Goal: Transaction & Acquisition: Book appointment/travel/reservation

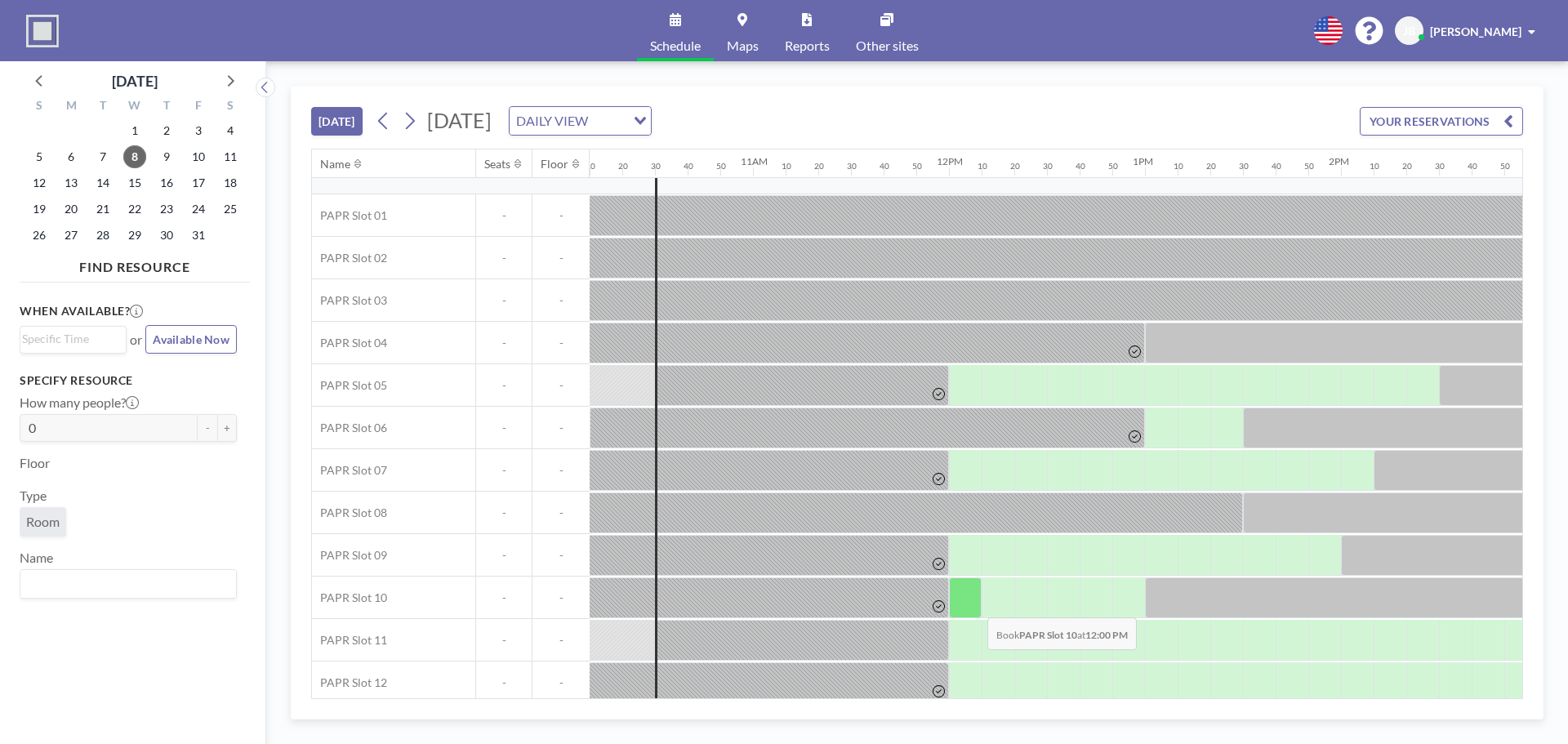
scroll to position [39, 1993]
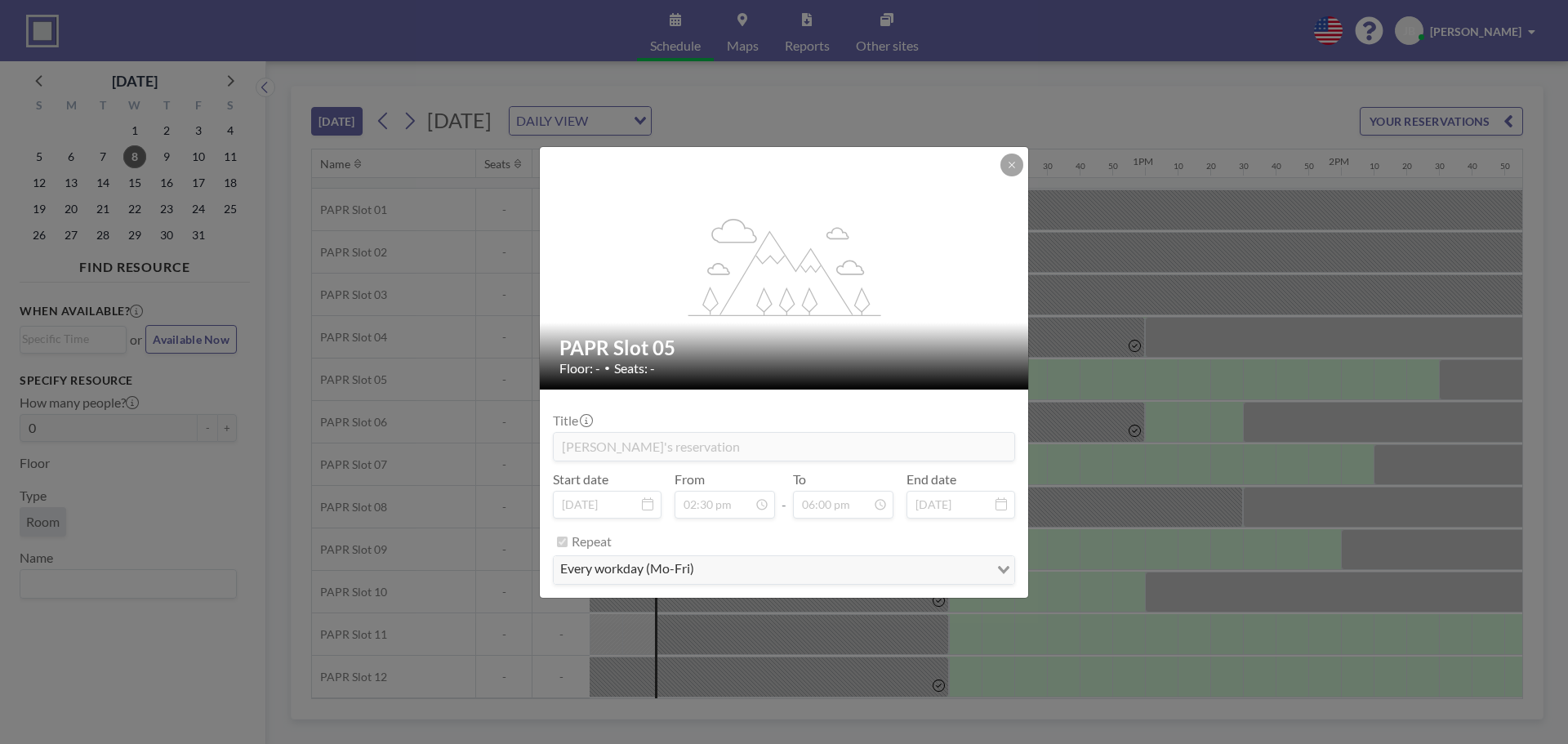
click at [1011, 164] on icon at bounding box center [1011, 165] width 6 height 6
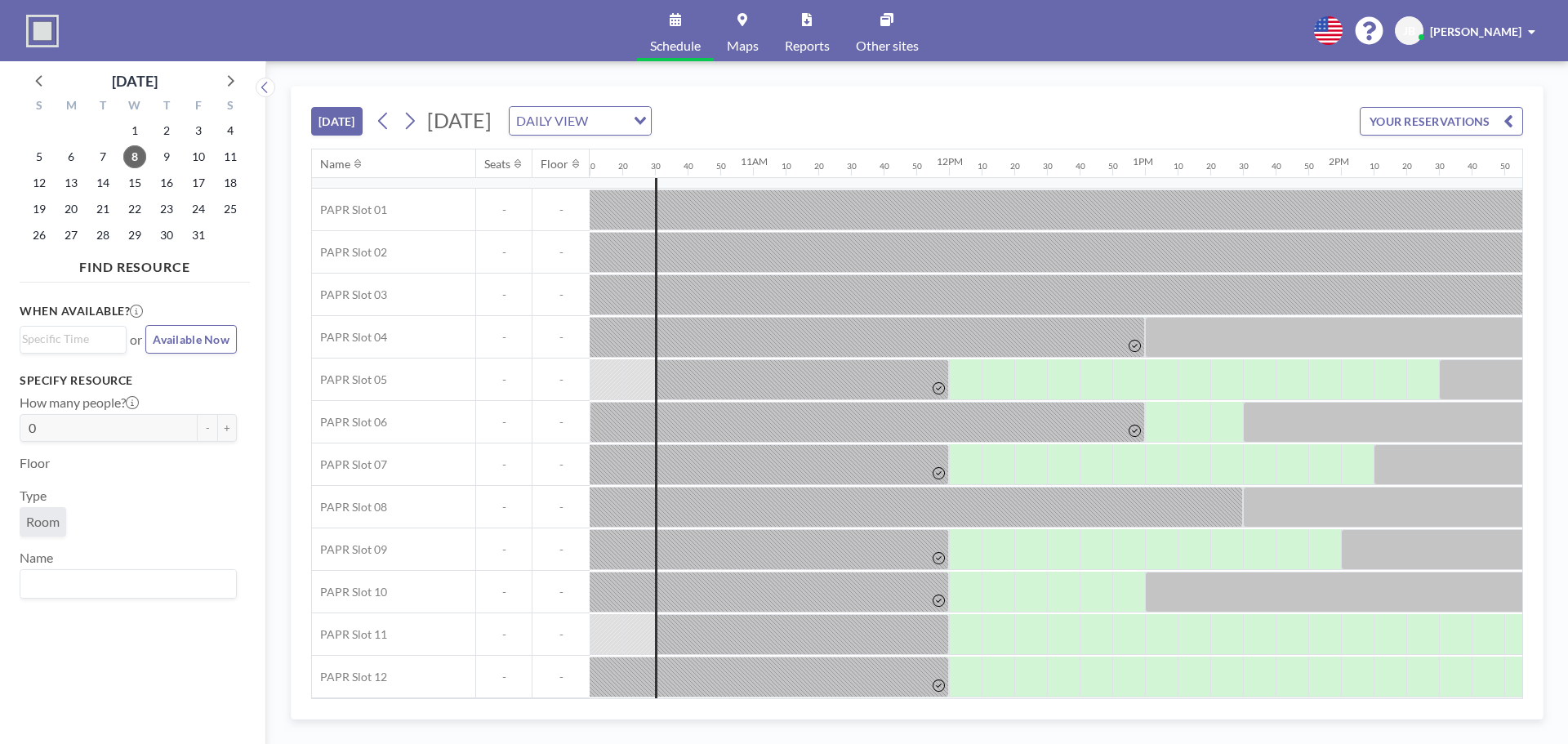
drag, startPoint x: 1003, startPoint y: 698, endPoint x: 1120, endPoint y: 708, distance: 117.4
click at [1120, 708] on div "[DATE] [DATE] DAILY VIEW Loading... YOUR RESERVATIONS Name Seats Floor 12AM 10 …" at bounding box center [917, 402] width 1253 height 634
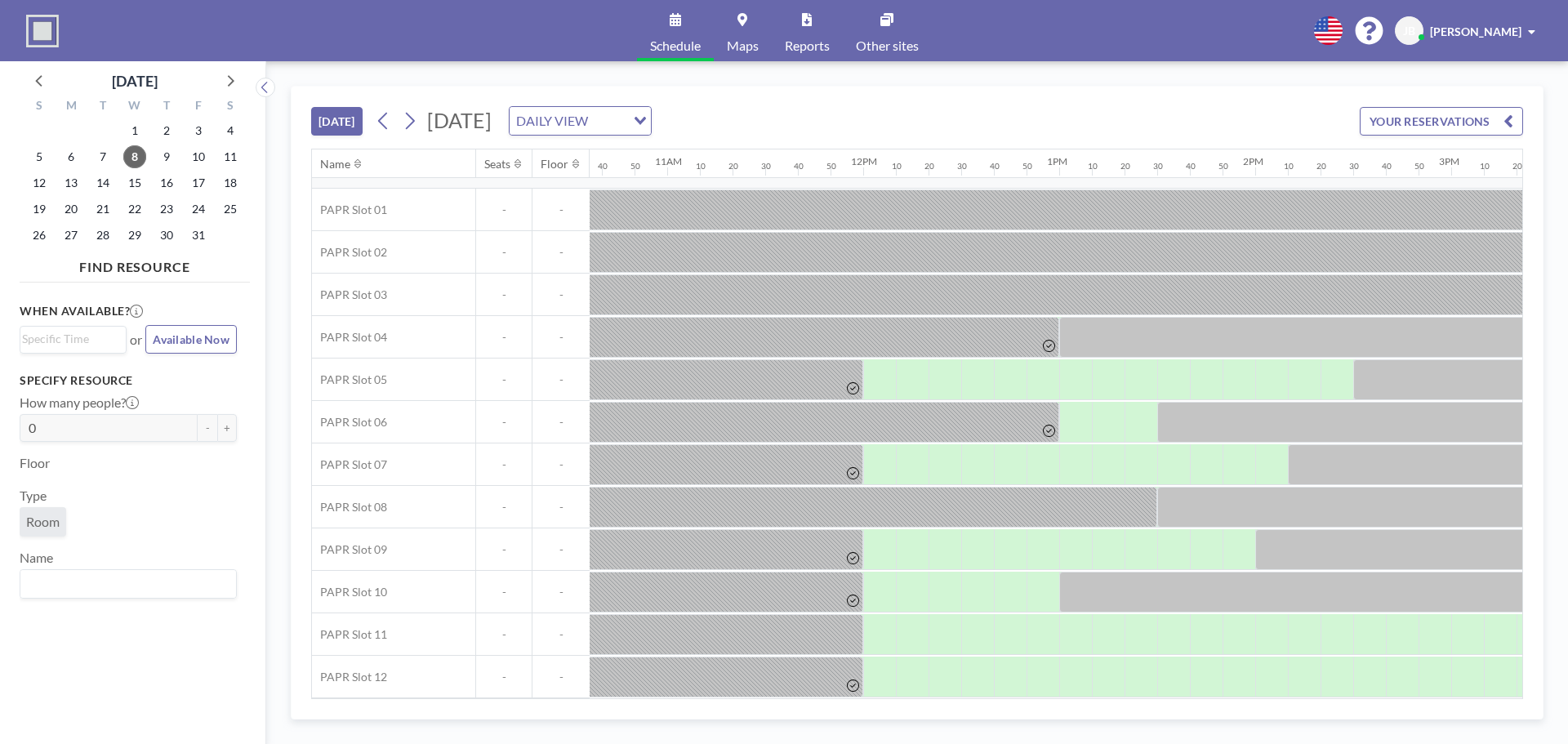
scroll to position [39, 2075]
click at [1133, 640] on div at bounding box center [1143, 635] width 33 height 41
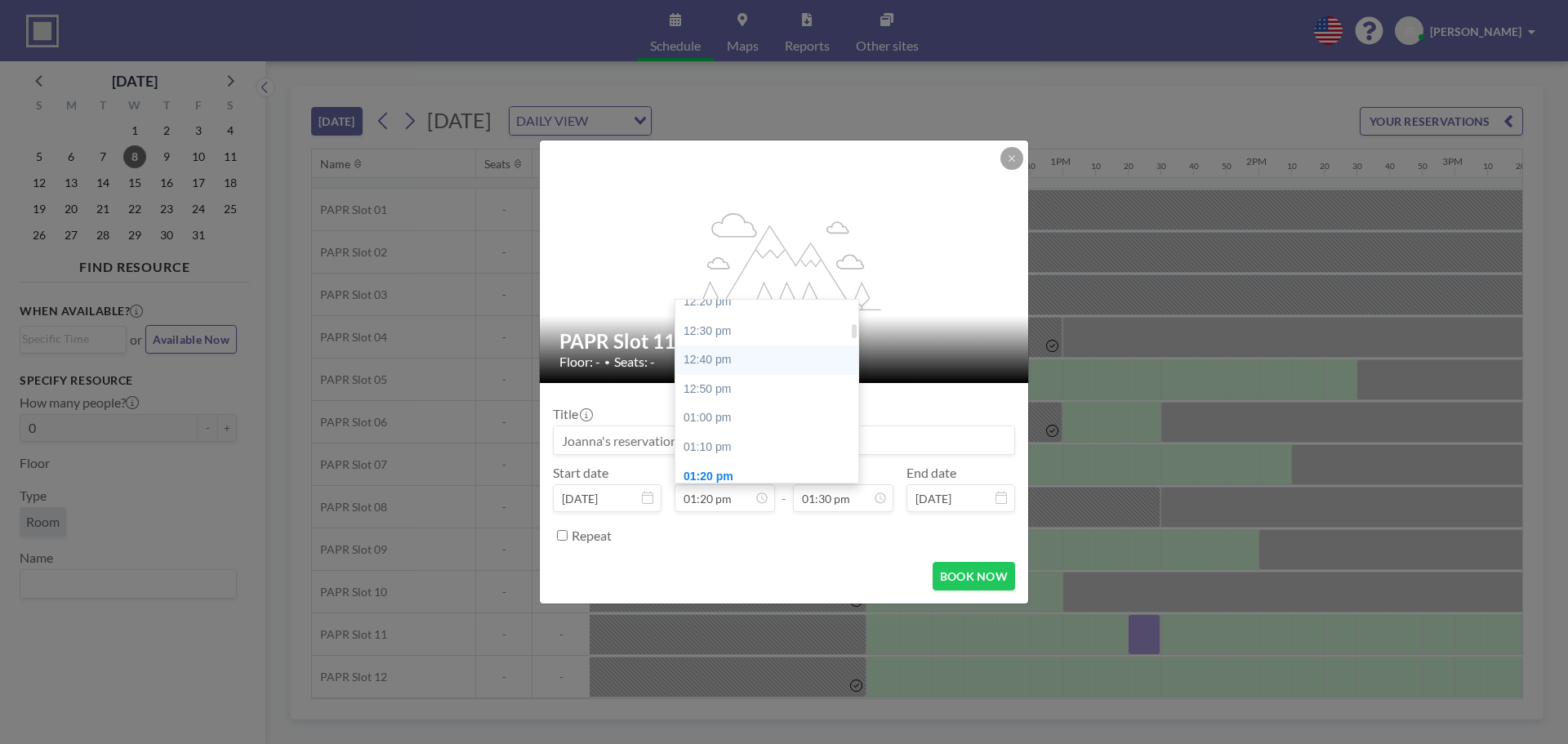
scroll to position [302, 0]
click at [691, 449] on div "01:10 pm" at bounding box center [771, 447] width 191 height 29
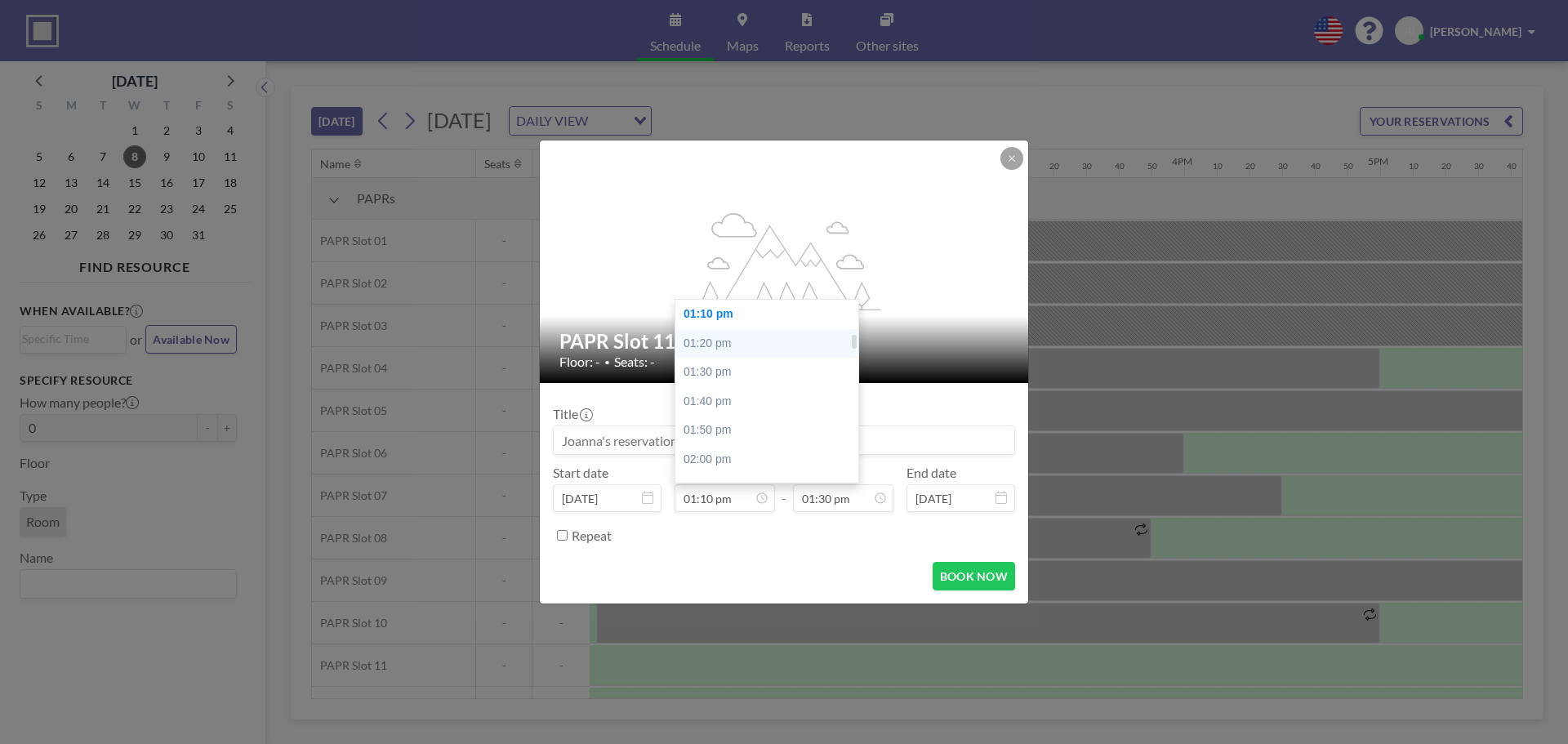
scroll to position [0, 2548]
click at [702, 337] on div "01:20 pm" at bounding box center [771, 343] width 191 height 29
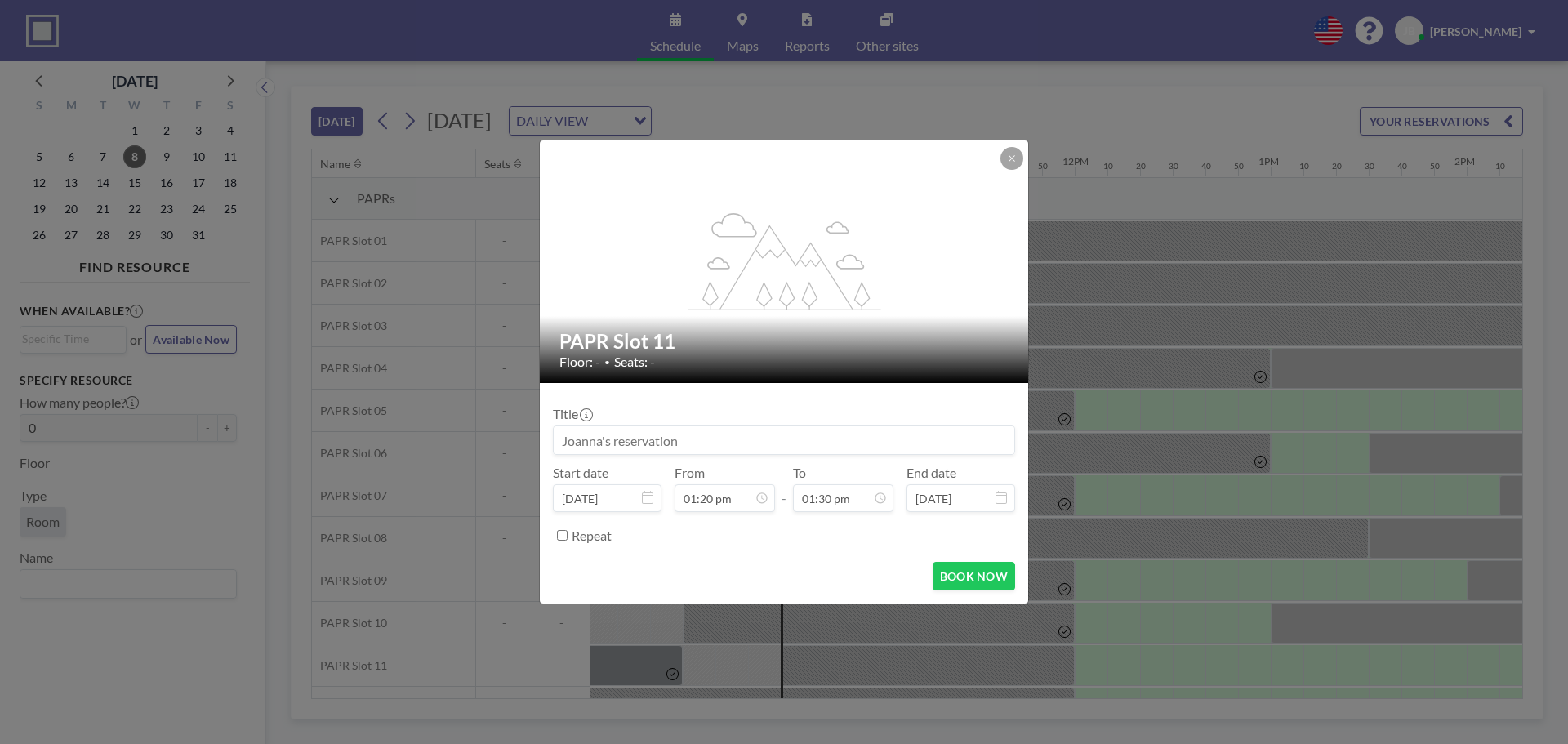
scroll to position [465, 0]
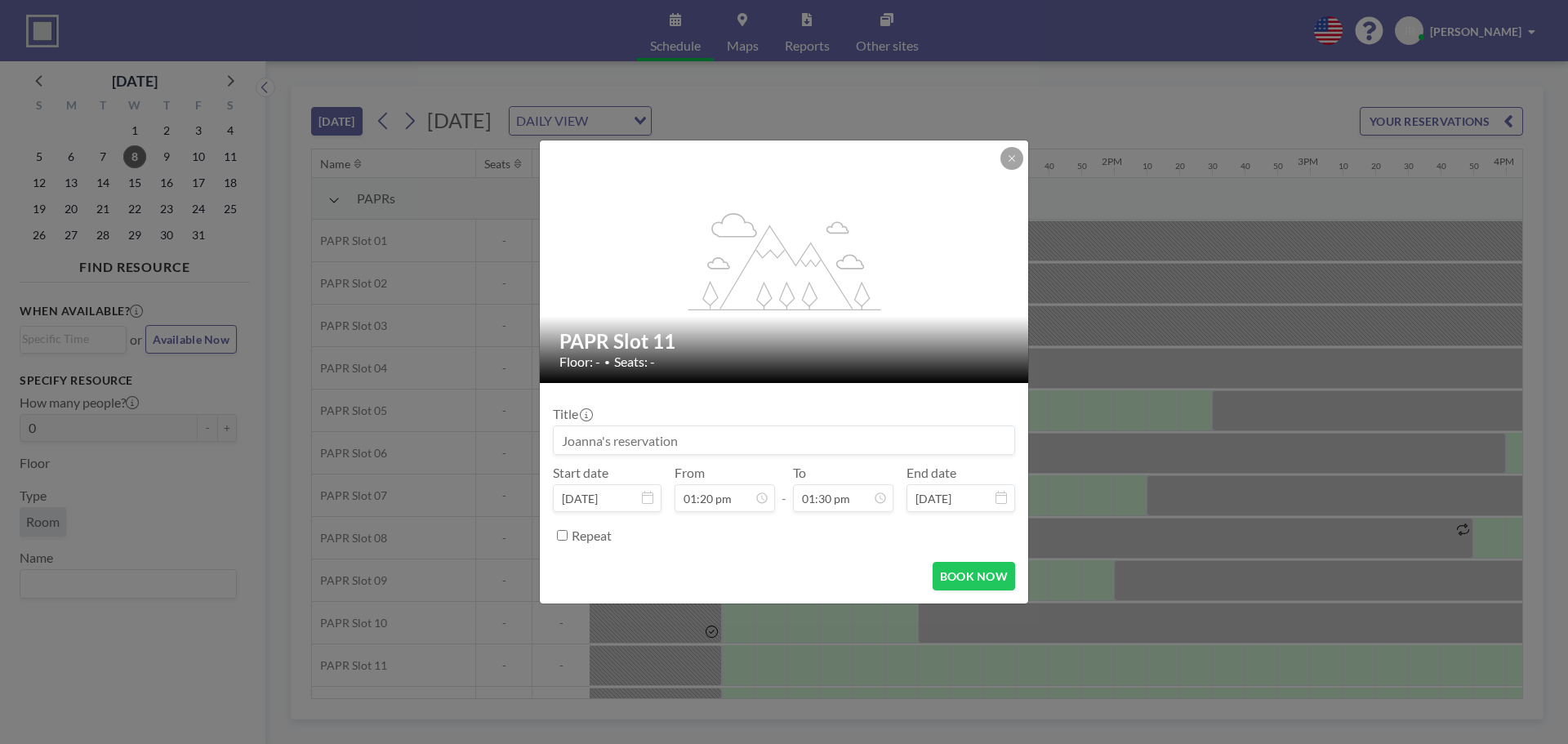
click at [694, 513] on div "Title Start date [DATE] From 01:20 pm 10:40 am 10:50 am 11:00 am 11:10 am 11:20…" at bounding box center [784, 472] width 462 height 153
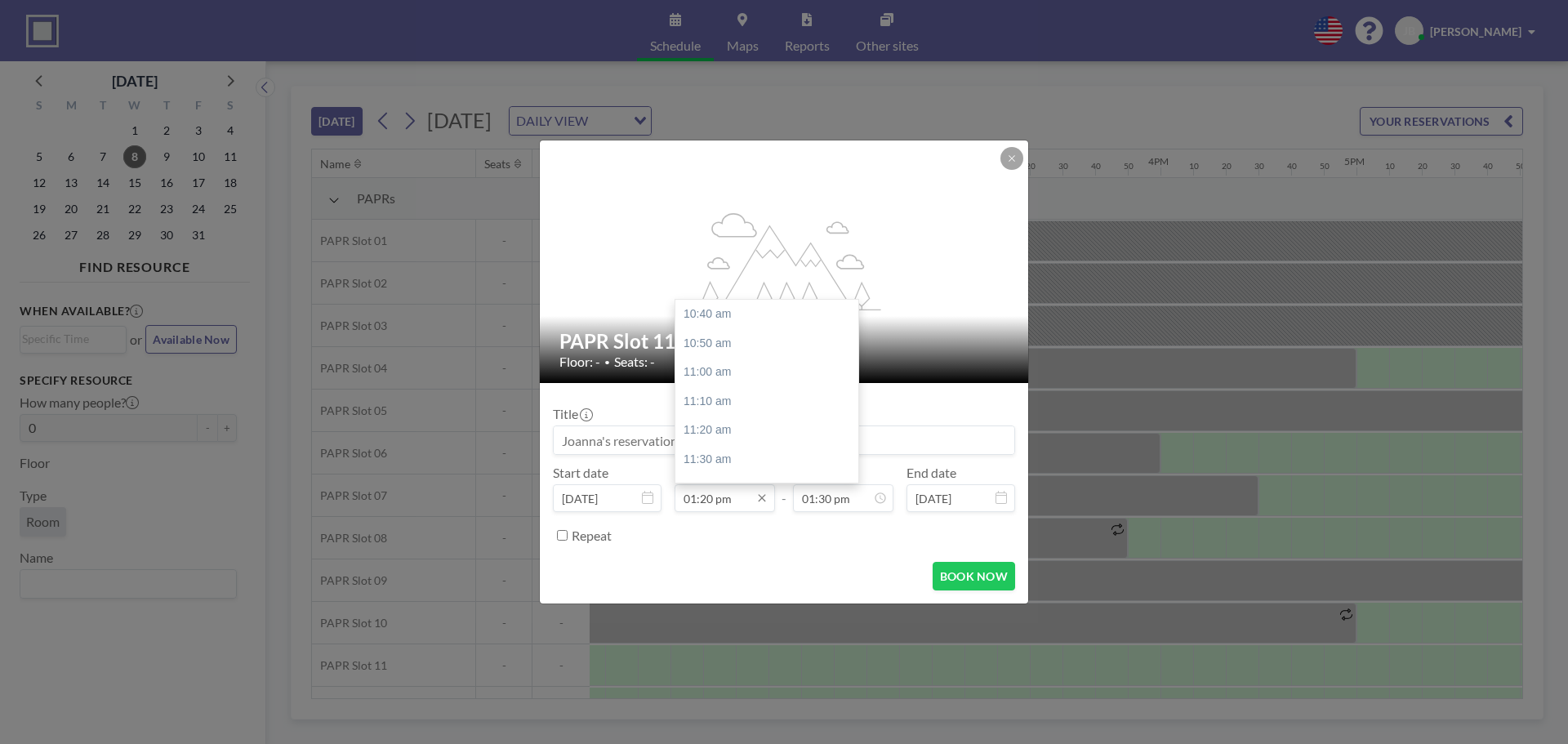
scroll to position [0, 2580]
click at [706, 499] on input "01:20 pm" at bounding box center [724, 499] width 100 height 28
click at [714, 363] on div "01:10 pm" at bounding box center [771, 366] width 191 height 29
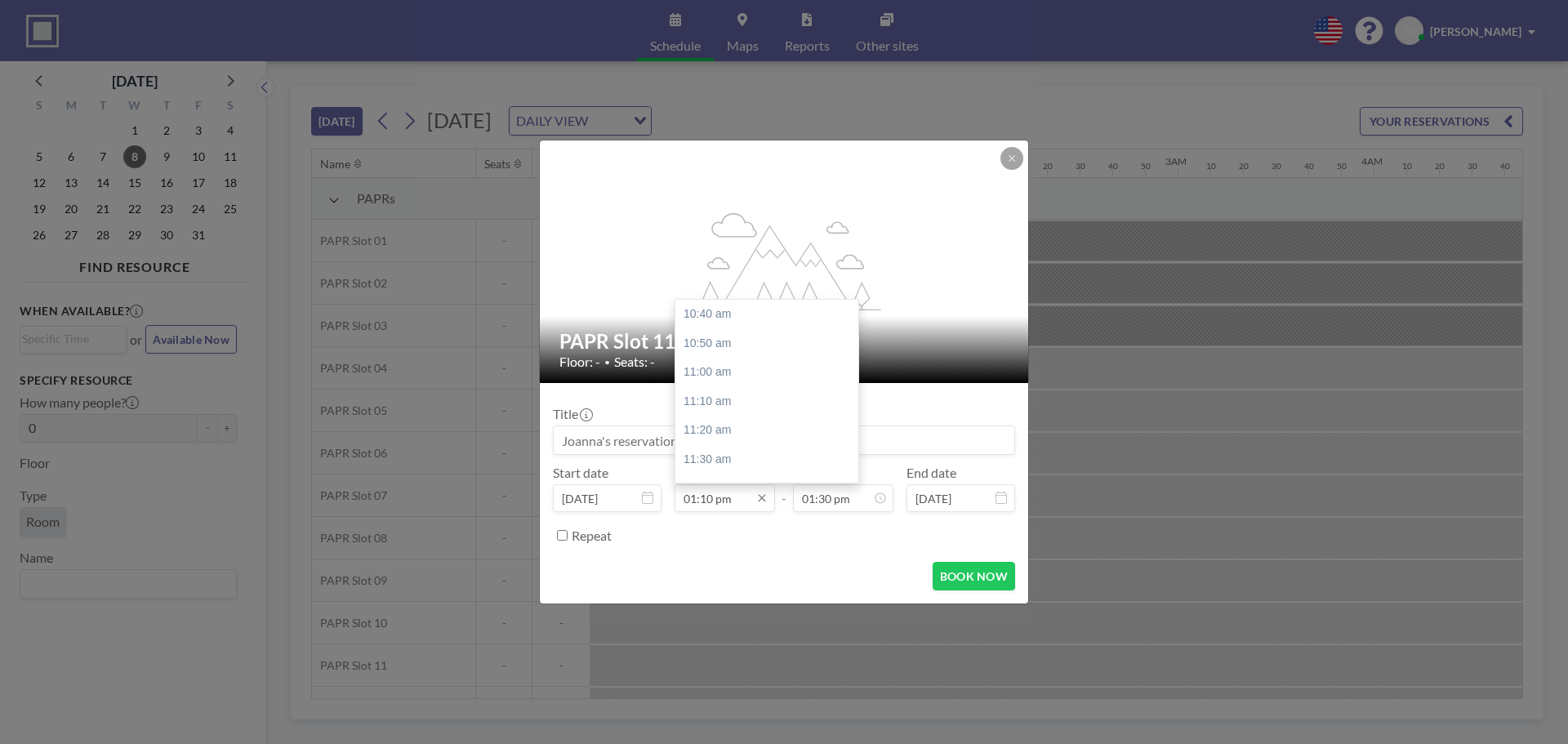
scroll to position [436, 0]
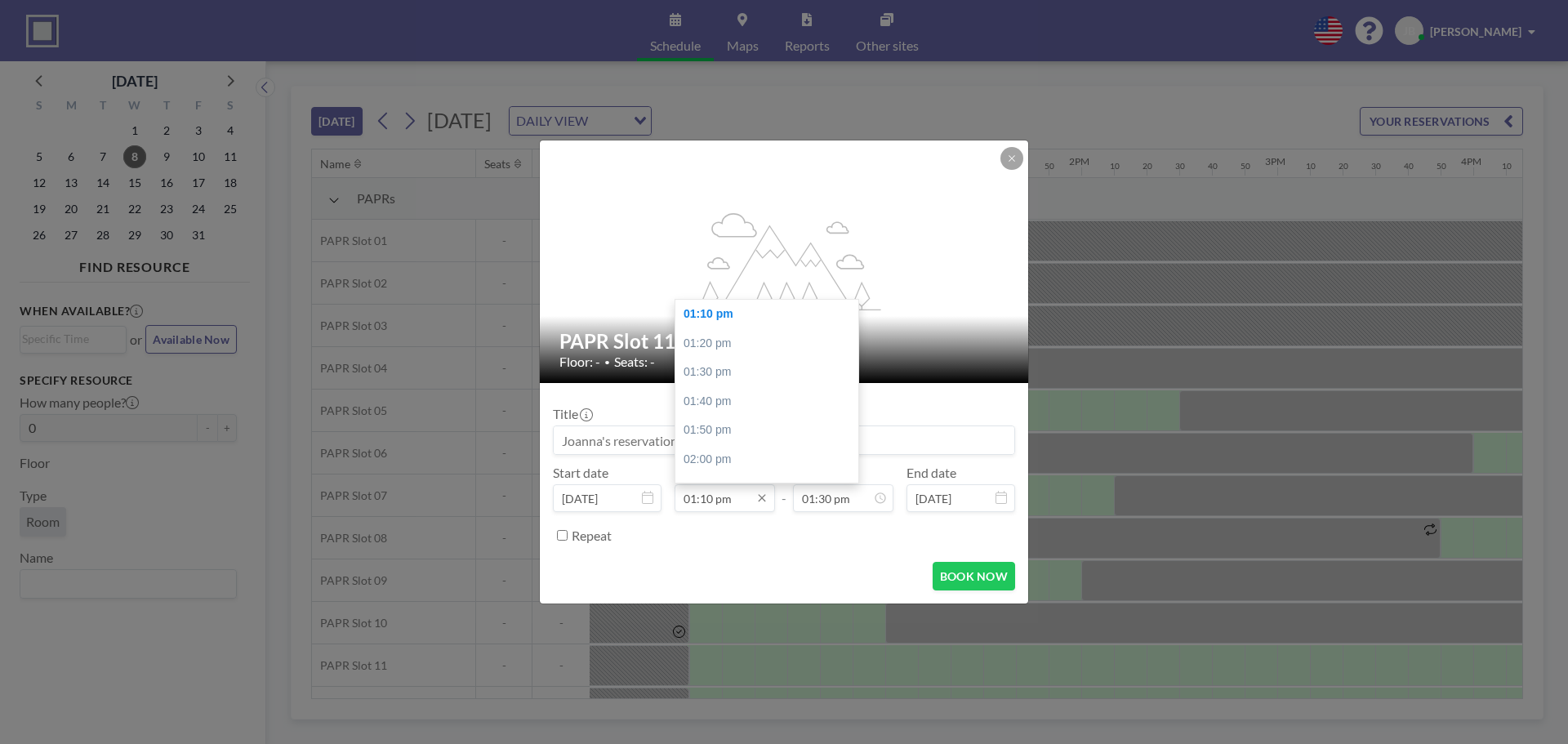
click at [713, 499] on input "01:10 pm" at bounding box center [724, 499] width 100 height 28
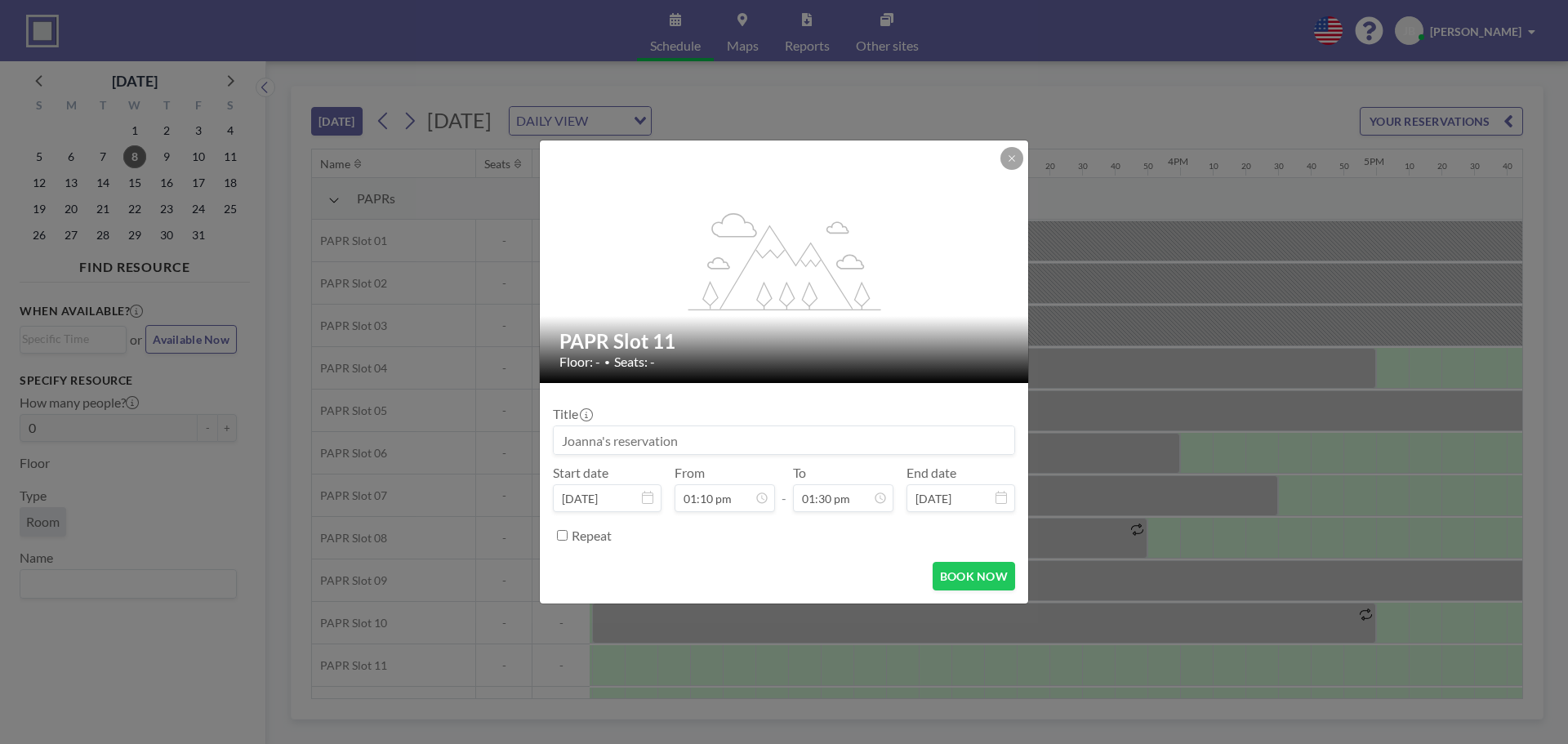
scroll to position [0, 2548]
type input "01:15 pm"
click at [731, 531] on div "Repeat" at bounding box center [793, 535] width 443 height 27
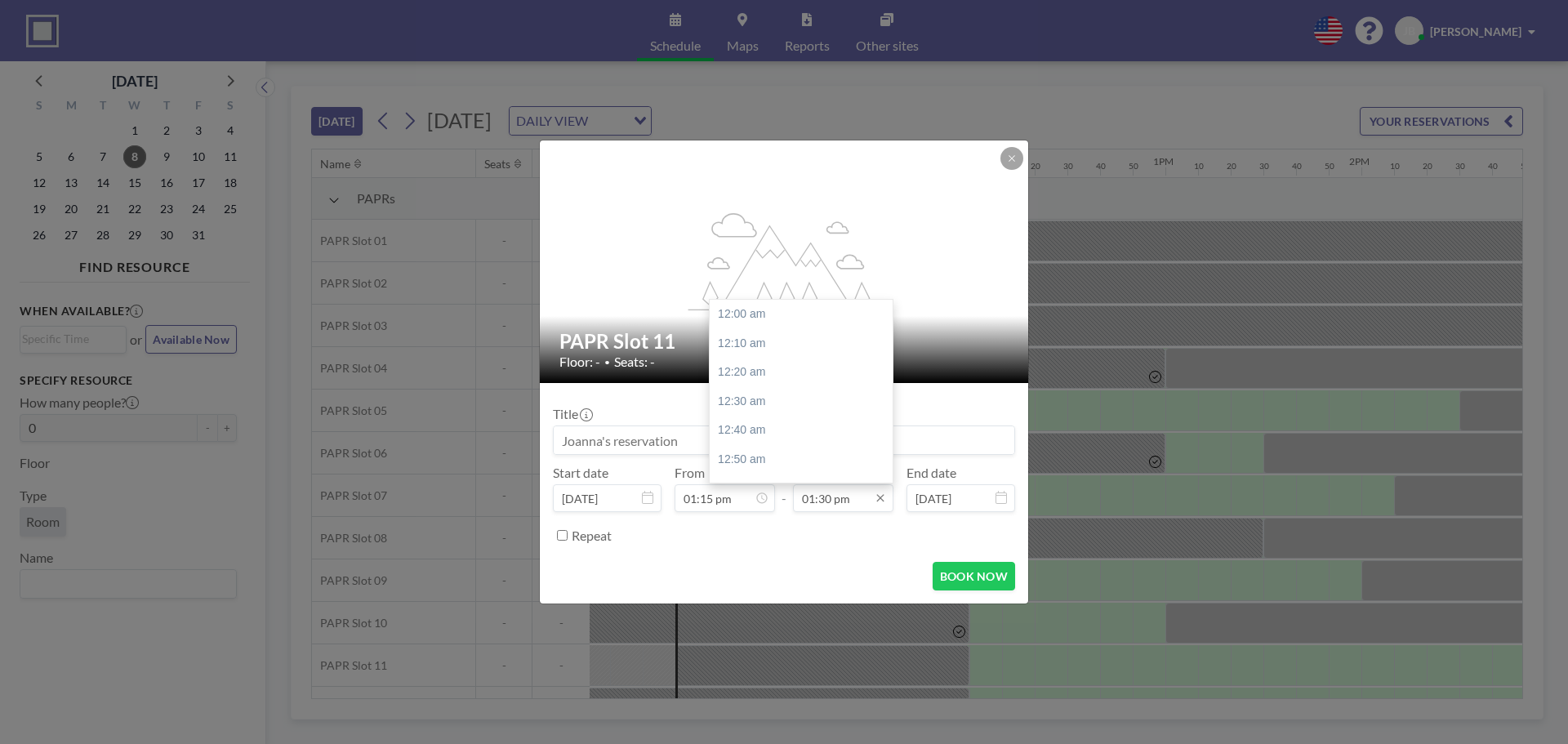
scroll to position [2355, 0]
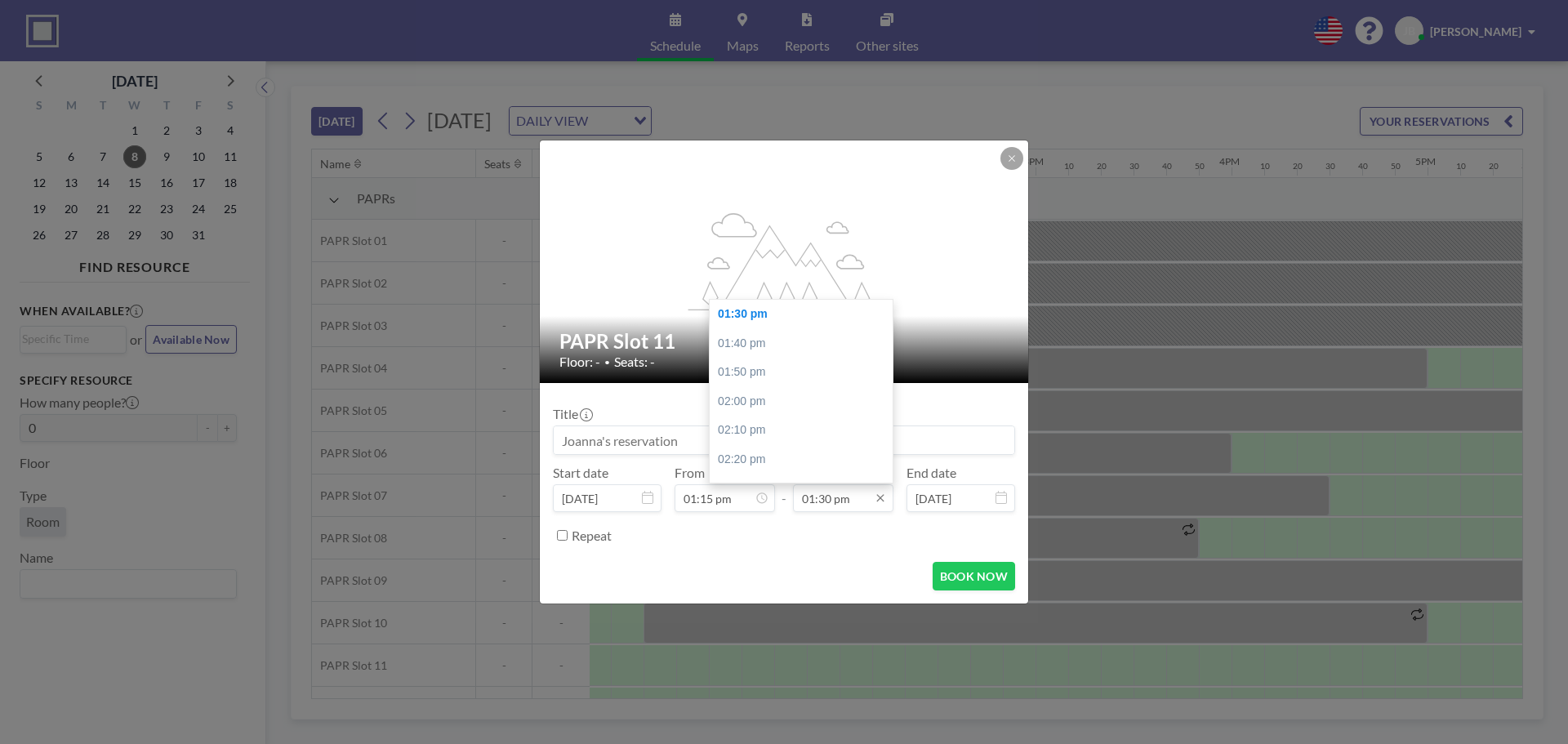
click at [835, 503] on input "01:30 pm" at bounding box center [842, 499] width 100 height 28
click at [812, 501] on input "01:30 pm" at bounding box center [842, 499] width 100 height 28
click at [820, 497] on input "04:30 pm" at bounding box center [842, 499] width 100 height 28
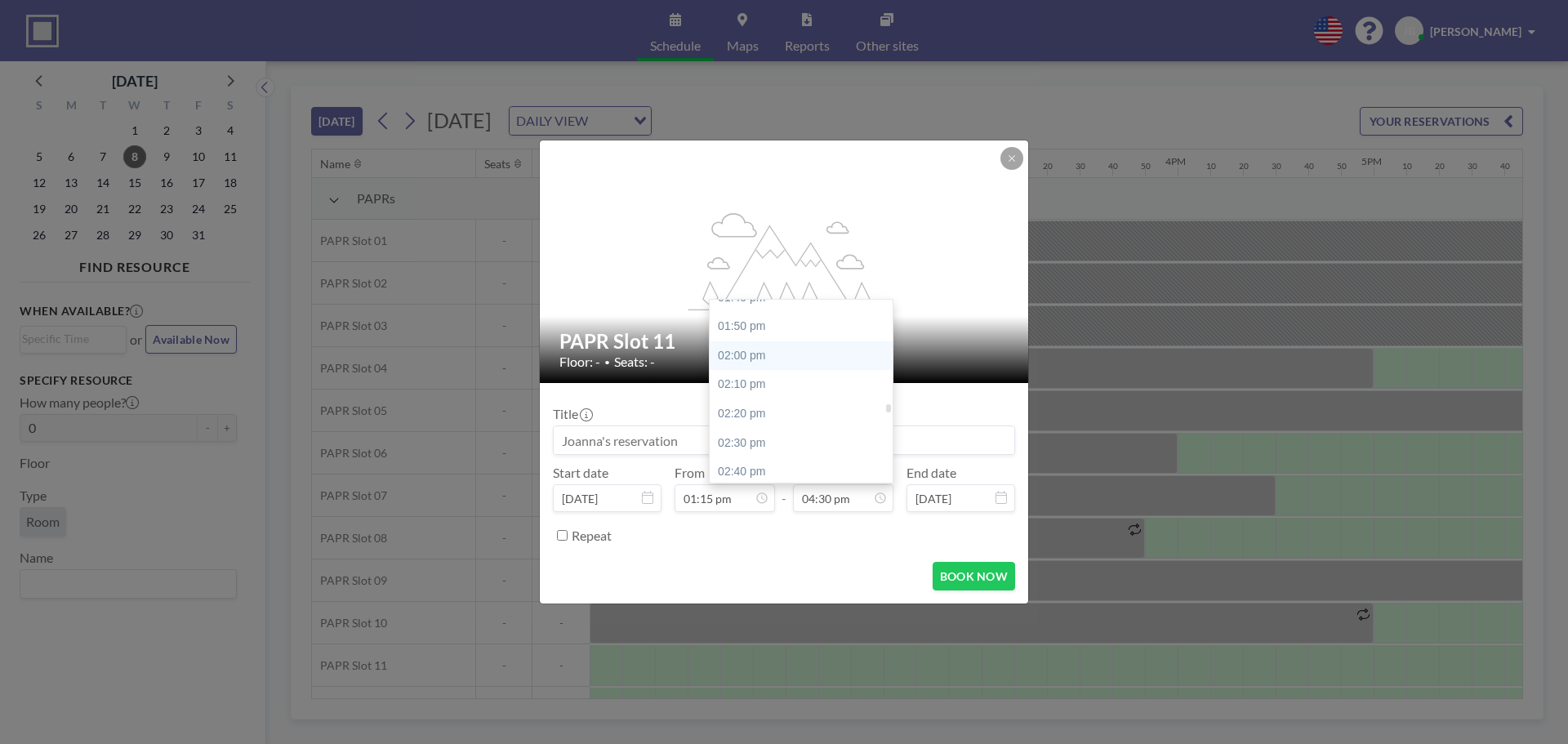
scroll to position [2436, 0]
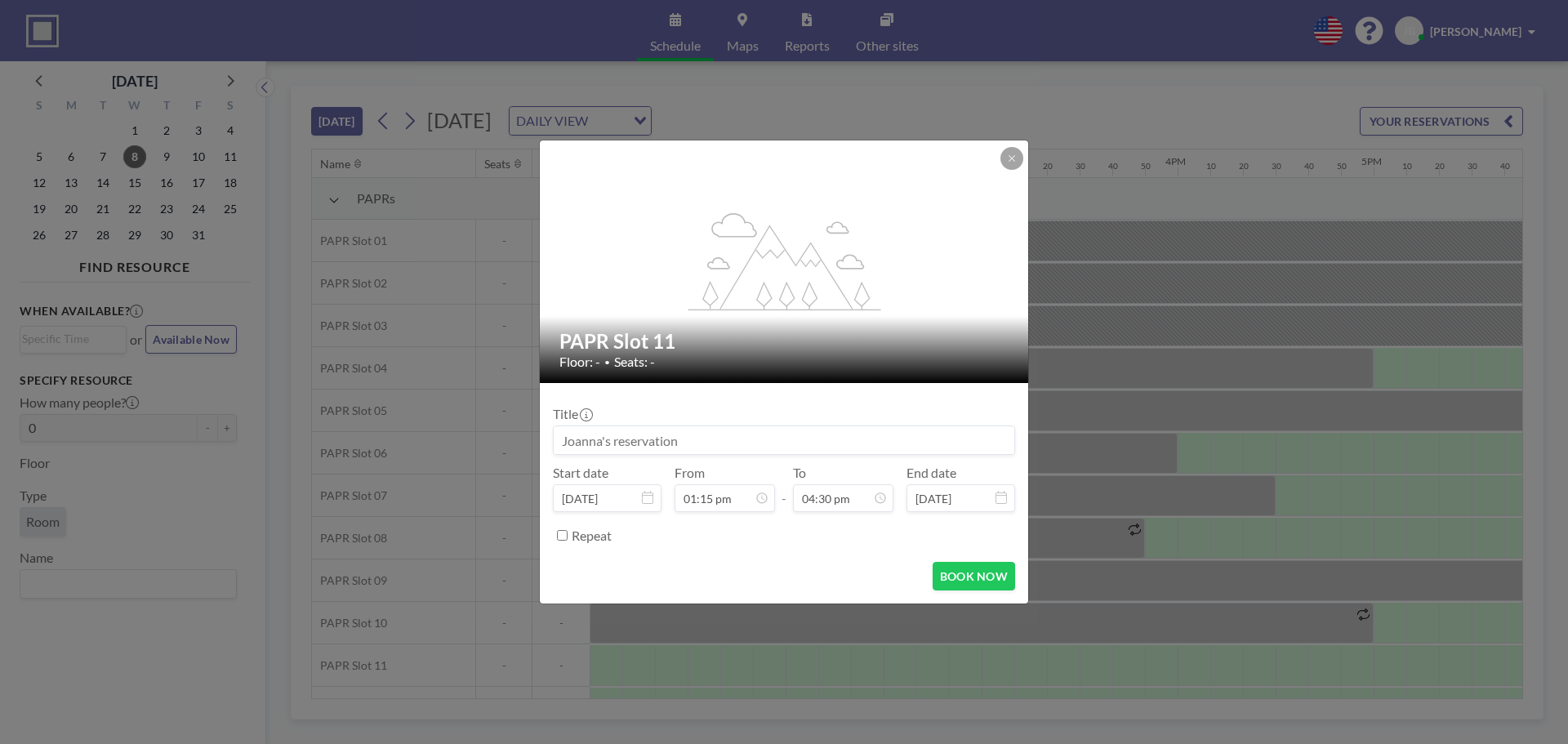
type input "04:30 pm"
click at [844, 582] on div "BOOK NOW" at bounding box center [784, 576] width 462 height 29
click at [967, 581] on button "BOOK NOW" at bounding box center [974, 576] width 82 height 29
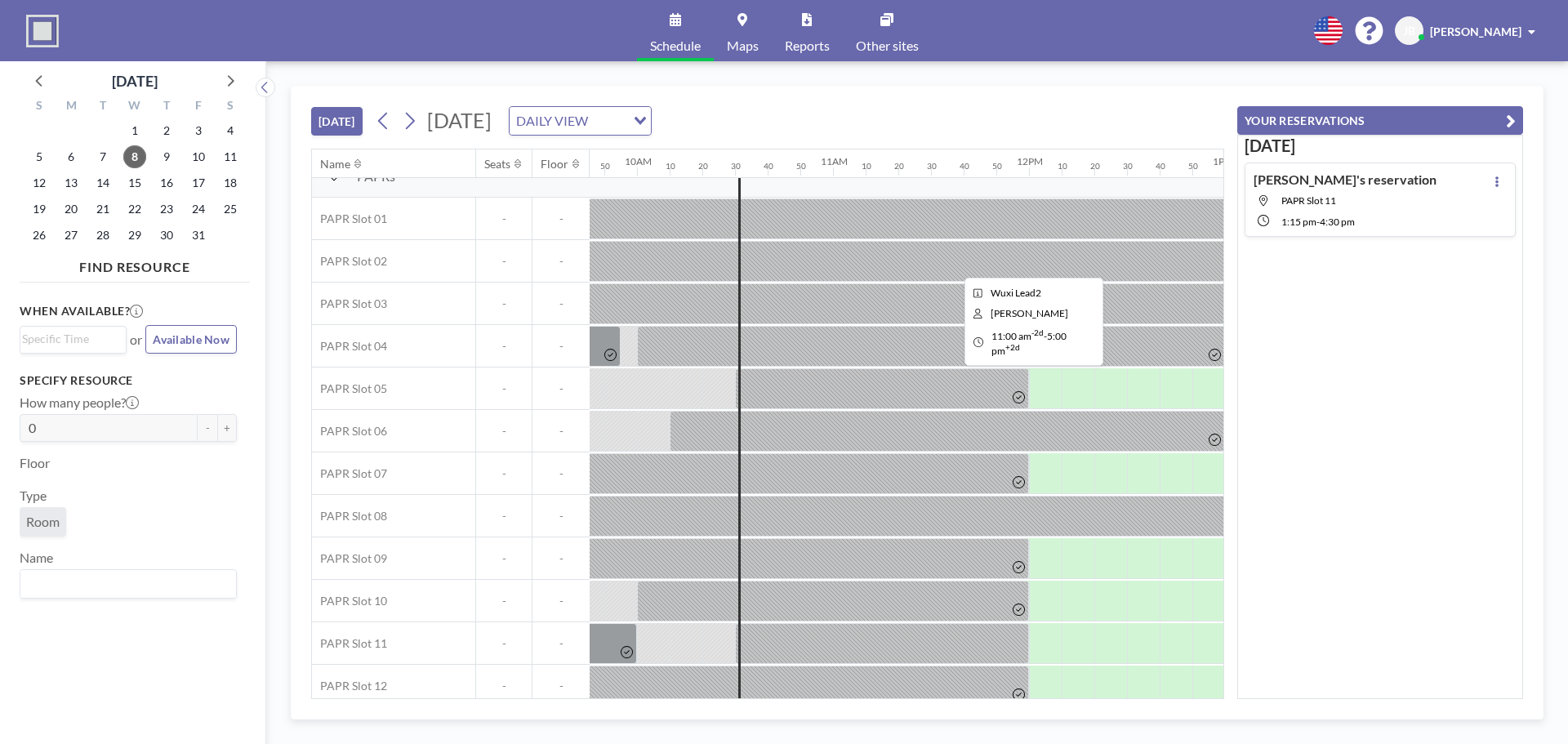
scroll to position [39, 1912]
